Goal: Check status: Check status

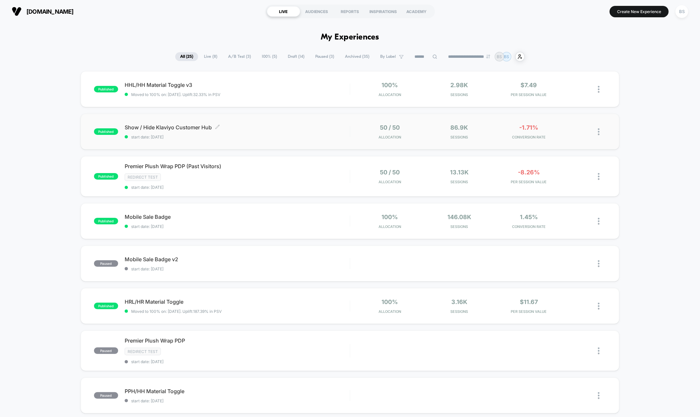
click at [223, 135] on span "start date: [DATE]" at bounding box center [237, 137] width 225 height 5
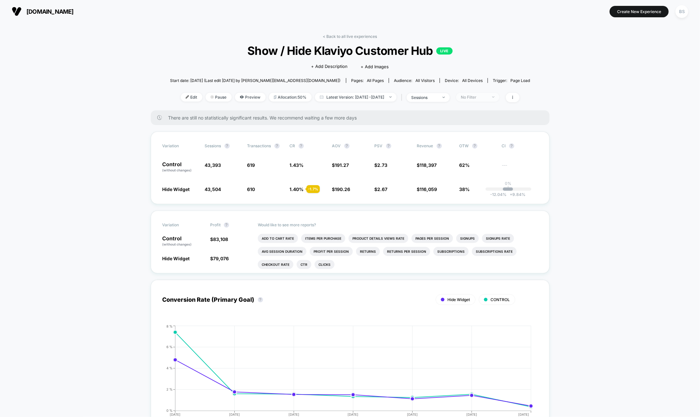
click at [477, 95] on div "No Filter" at bounding box center [474, 97] width 26 height 5
click at [483, 147] on span "Returning Visitors" at bounding box center [487, 147] width 38 height 6
click at [481, 192] on button "Save" at bounding box center [487, 191] width 60 height 11
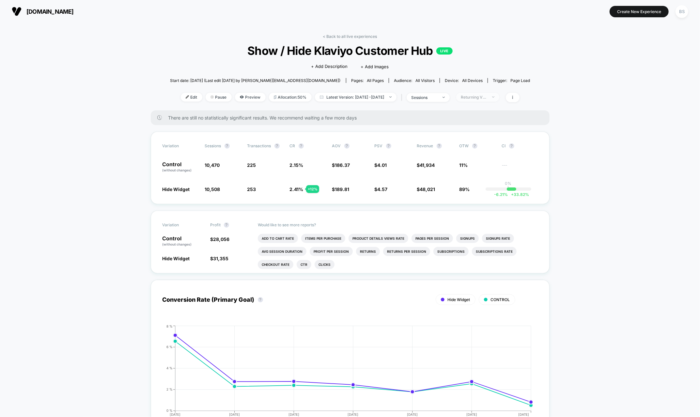
click at [487, 98] on div "Returning Visitors" at bounding box center [474, 97] width 26 height 5
click at [482, 157] on span "New Visitors" at bounding box center [481, 160] width 27 height 6
click at [487, 187] on button "Save" at bounding box center [487, 191] width 60 height 11
